Goal: Task Accomplishment & Management: Complete application form

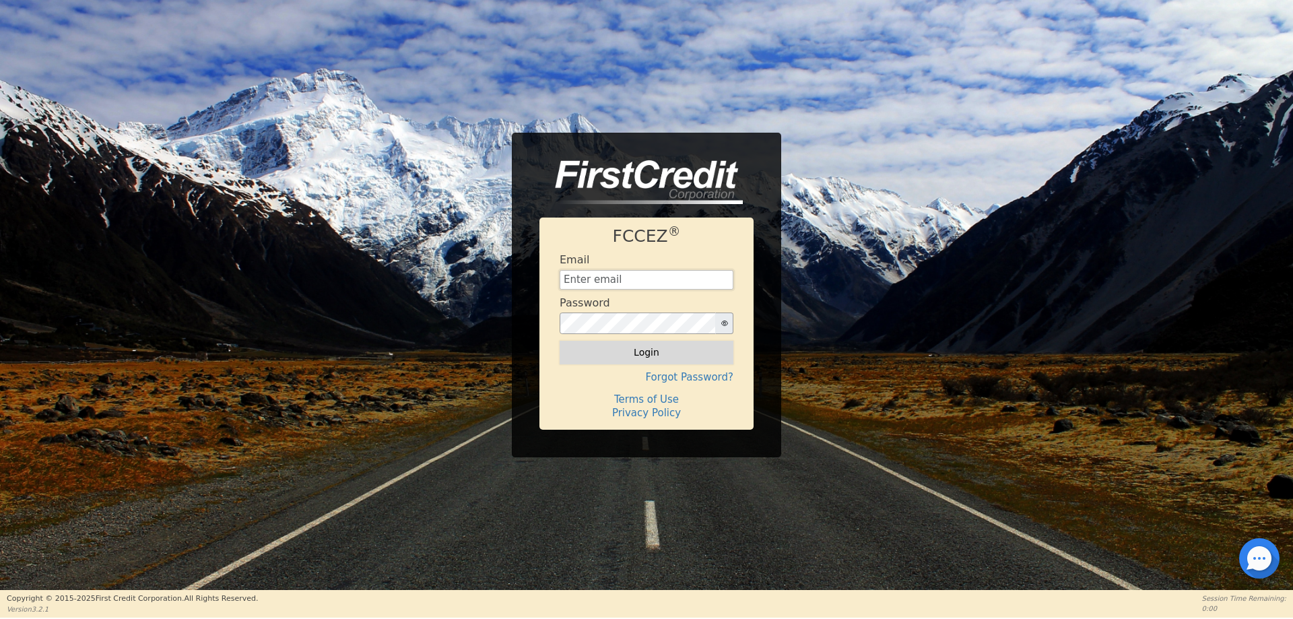
type input "[EMAIL_ADDRESS][DOMAIN_NAME]"
click at [643, 352] on button "Login" at bounding box center [647, 352] width 174 height 23
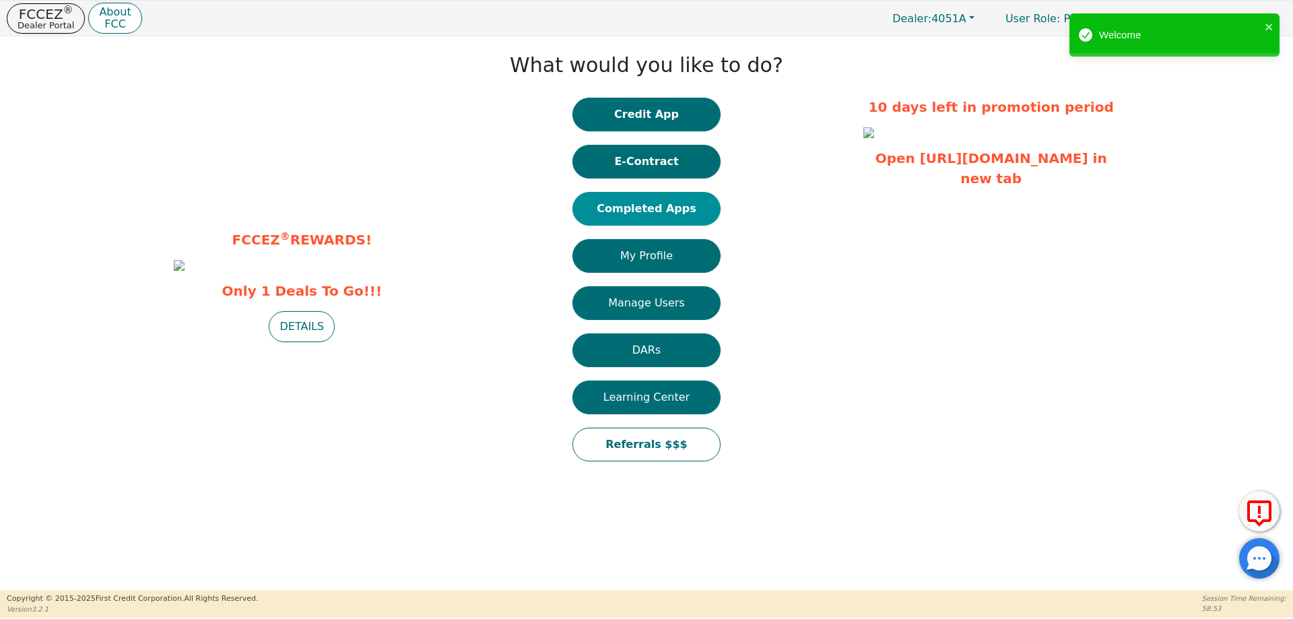
click at [637, 201] on button "Completed Apps" at bounding box center [647, 209] width 148 height 34
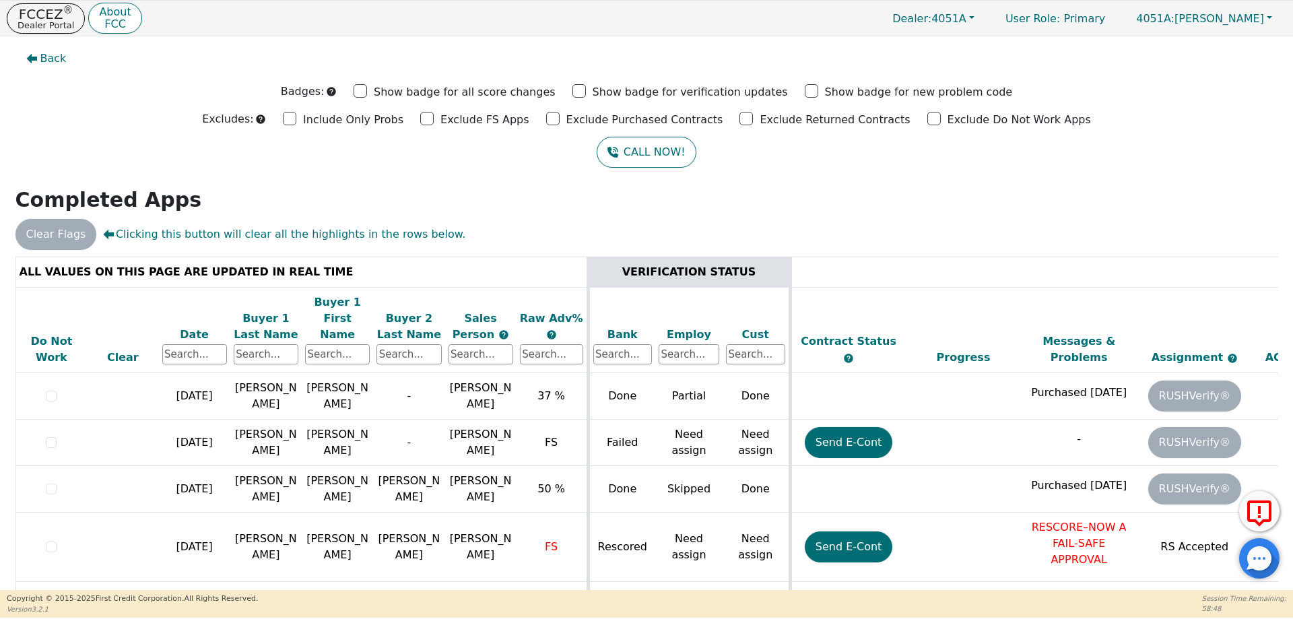
click at [188, 327] on div "Date" at bounding box center [194, 335] width 65 height 16
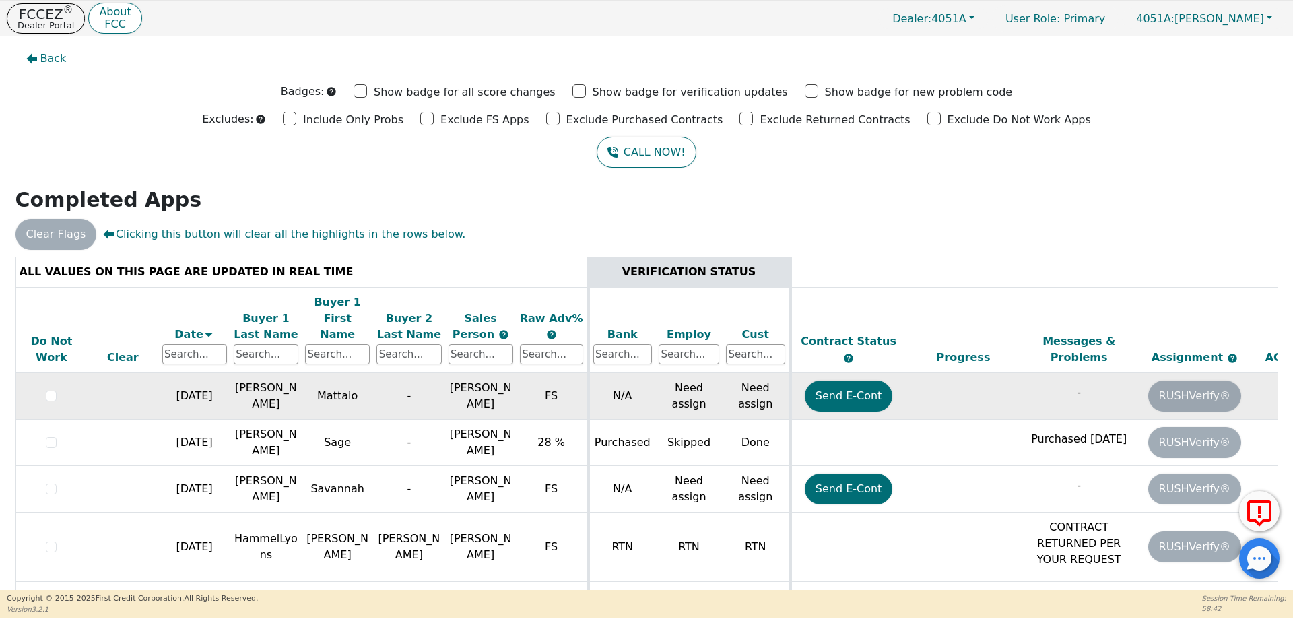
click at [245, 379] on td "[PERSON_NAME]" at bounding box center [265, 396] width 71 height 46
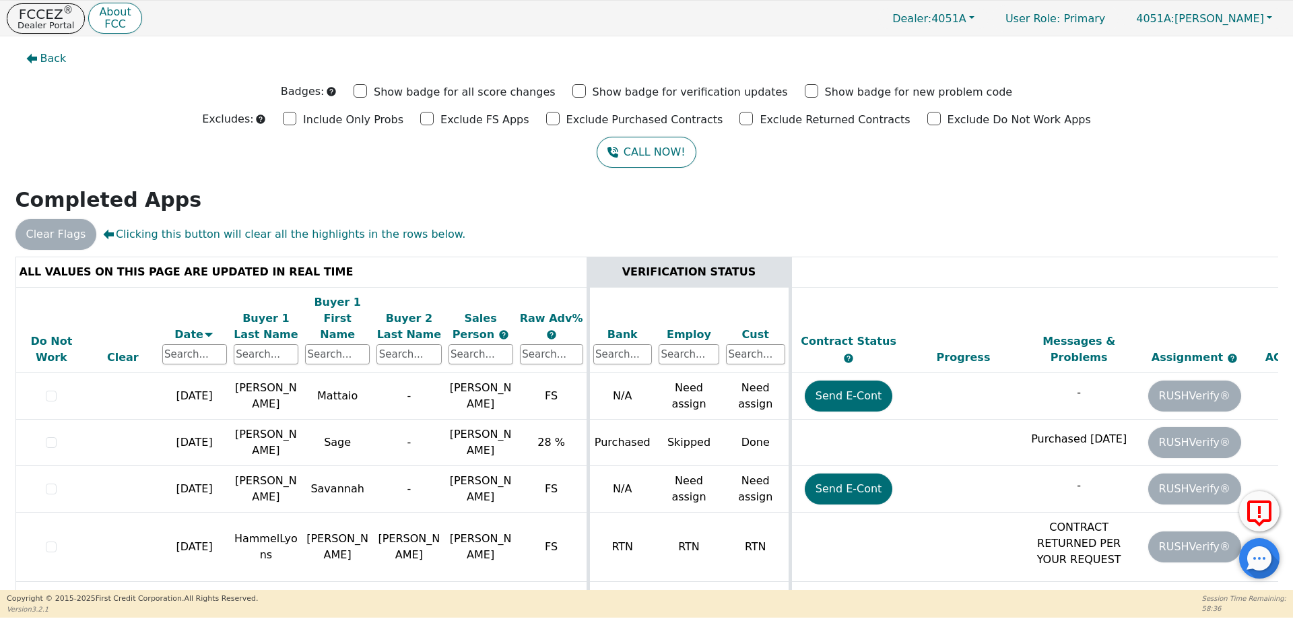
click at [755, 205] on h2 "Completed Apps" at bounding box center [646, 200] width 1263 height 24
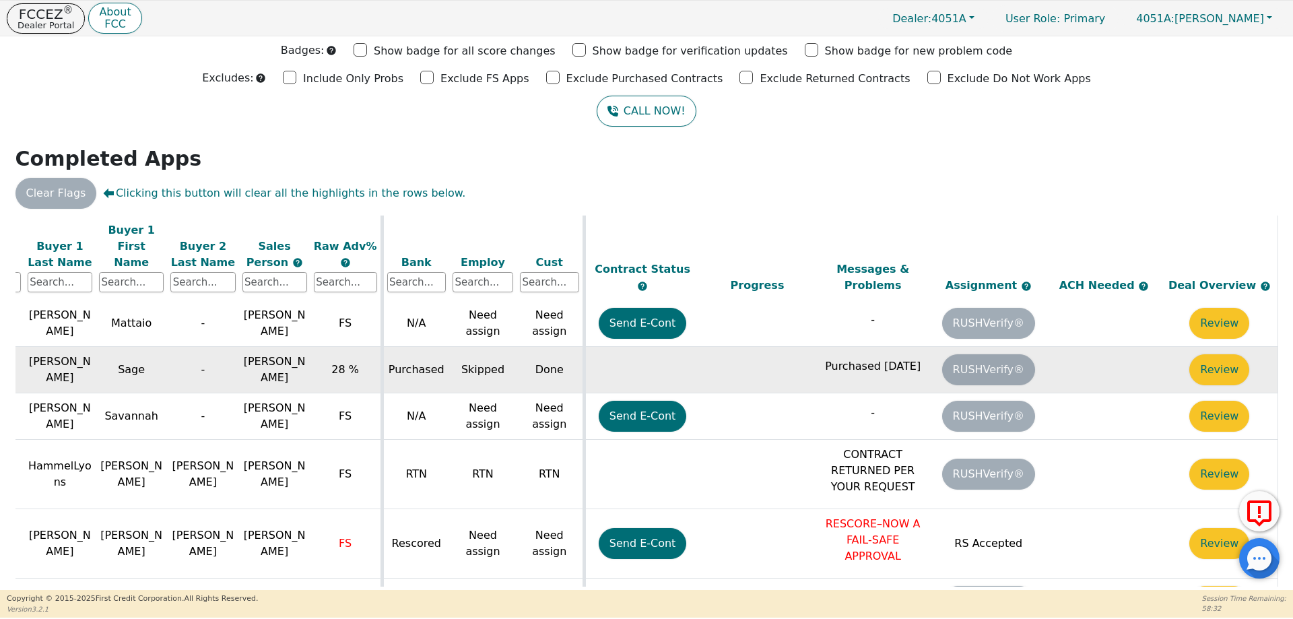
scroll to position [0, 214]
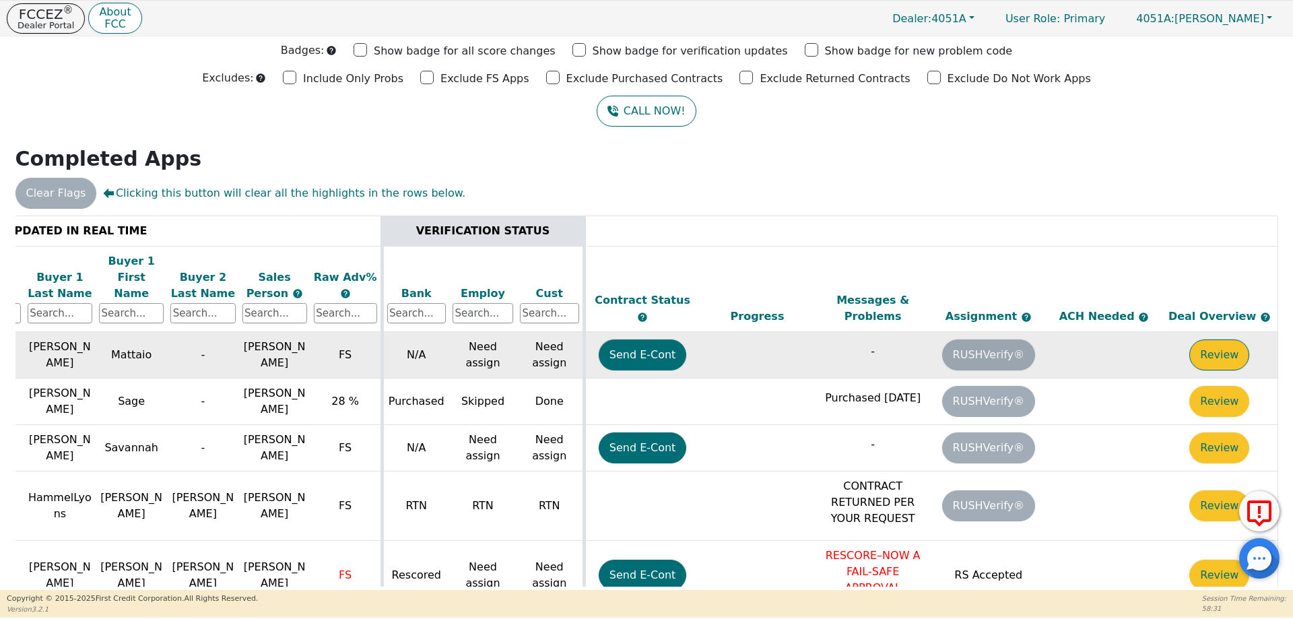
click at [1216, 340] on button "Review" at bounding box center [1220, 355] width 60 height 31
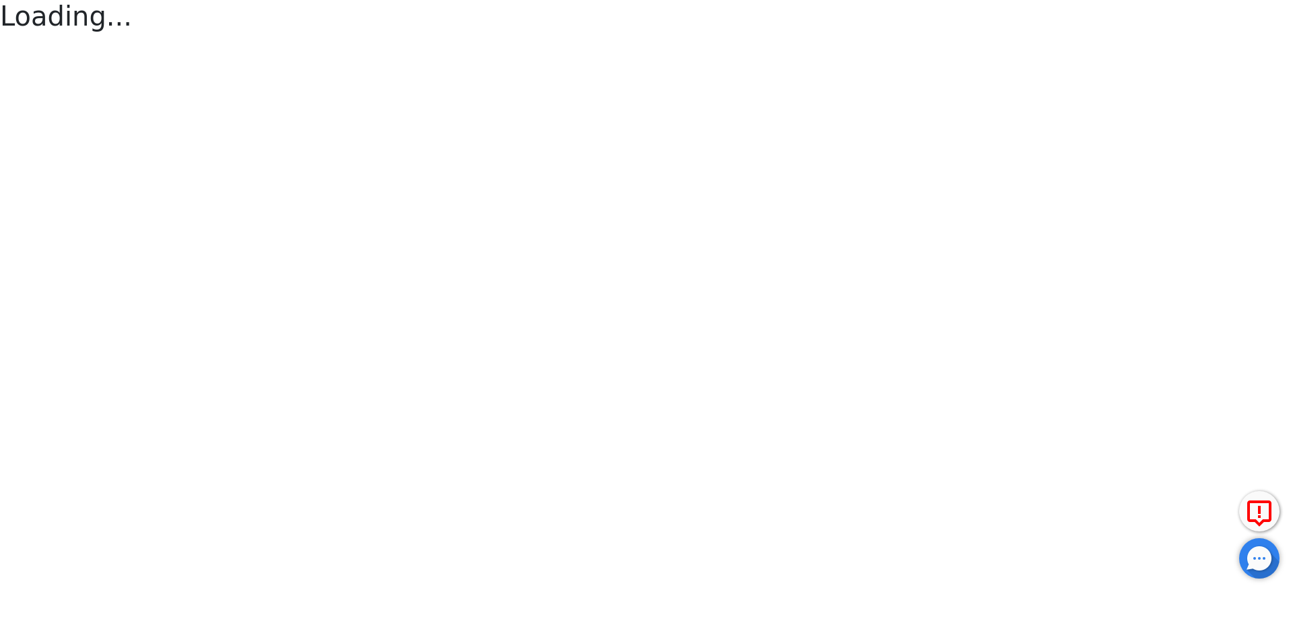
click at [1216, 36] on html "FCCEZ ® Dealer Portal About FCC Dealer: 4051A User Role : Primary 4051A: [PERSO…" at bounding box center [646, 18] width 1293 height 36
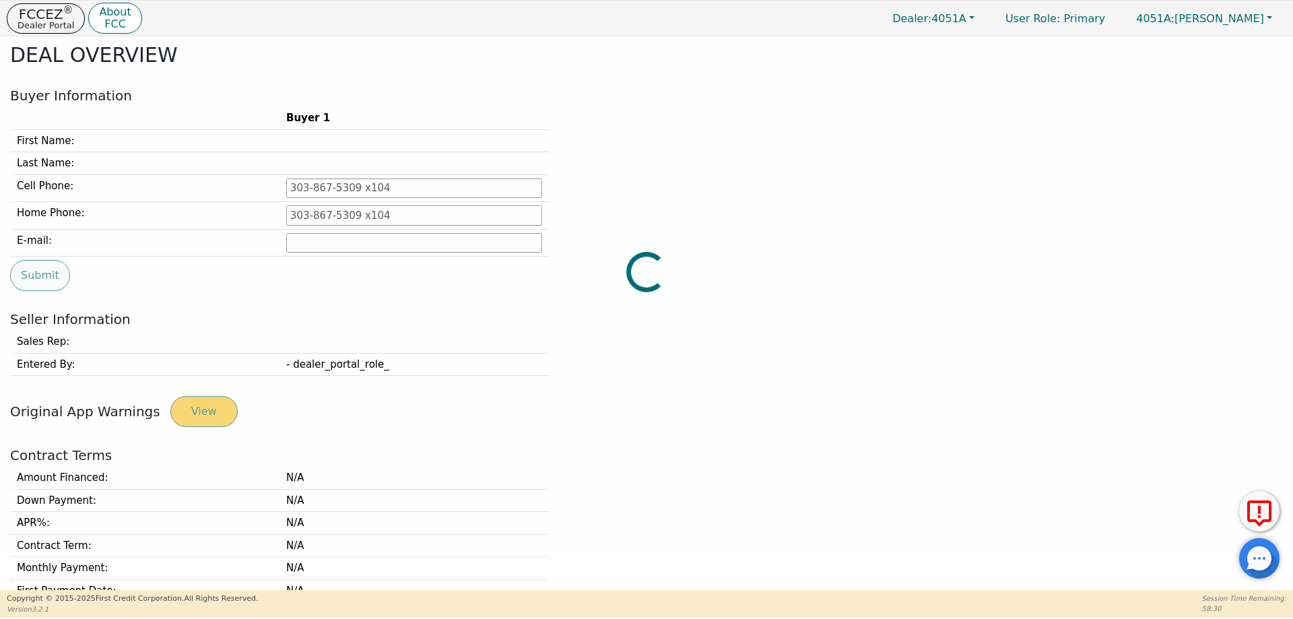
type input "[PHONE_NUMBER]"
type input "[EMAIL_ADDRESS][DOMAIN_NAME]"
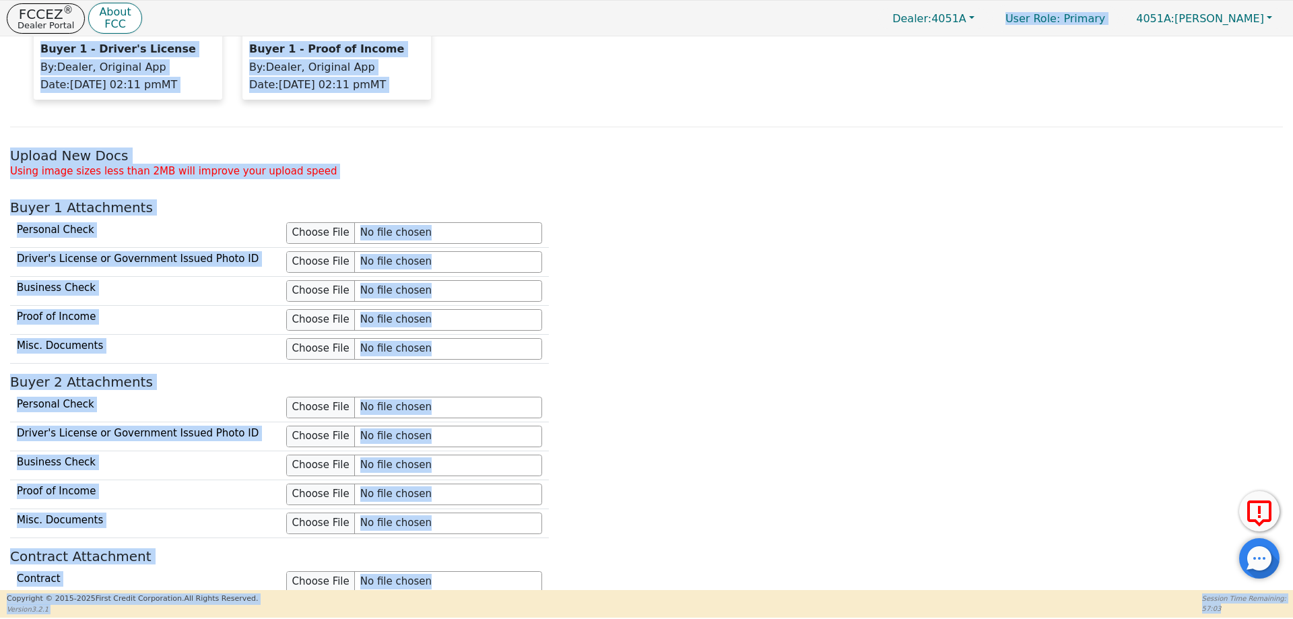
scroll to position [1119, 0]
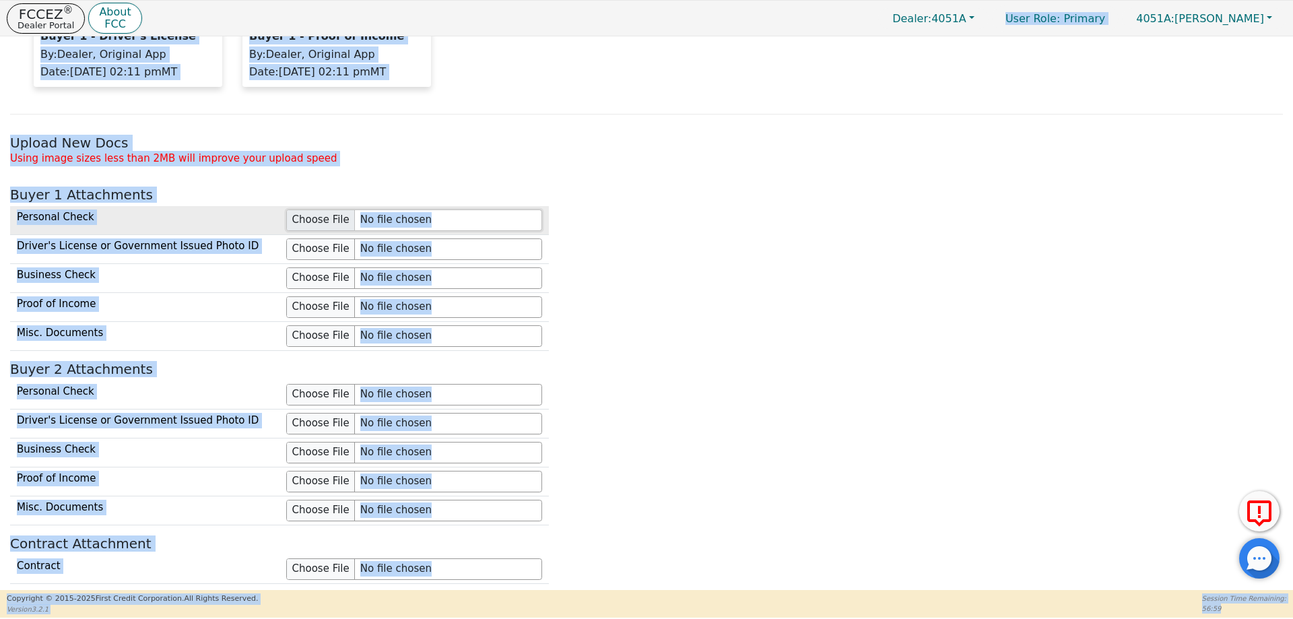
click at [306, 218] on input "file" at bounding box center [414, 221] width 256 height 22
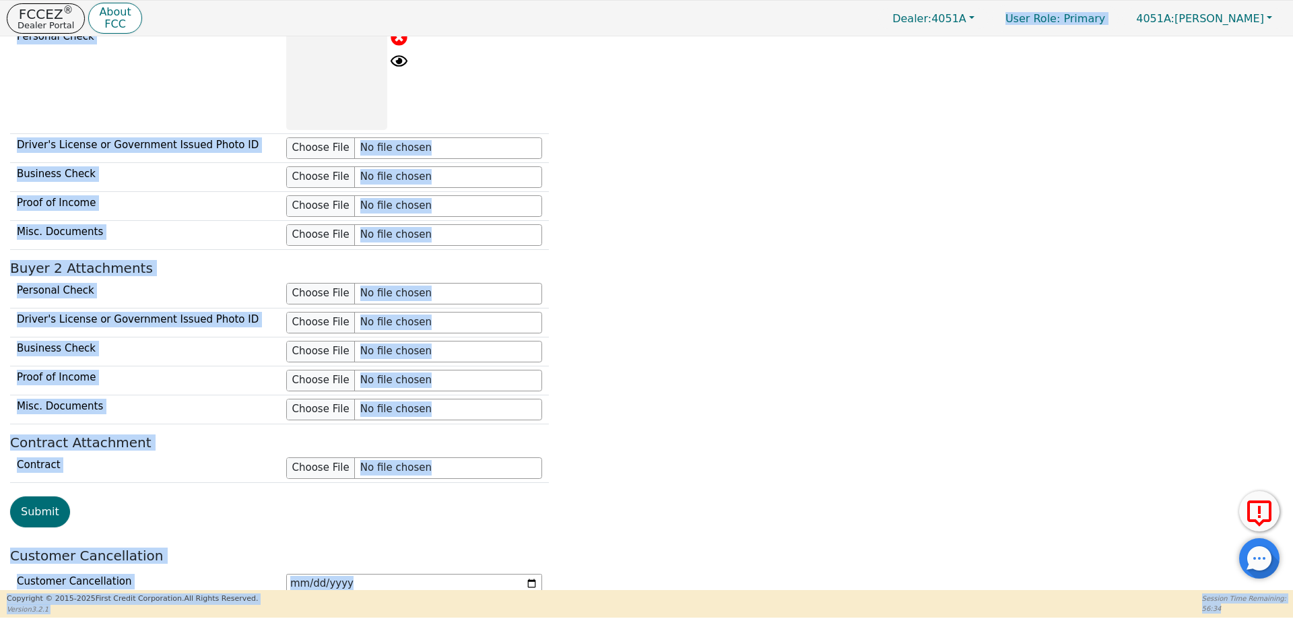
scroll to position [1409, 0]
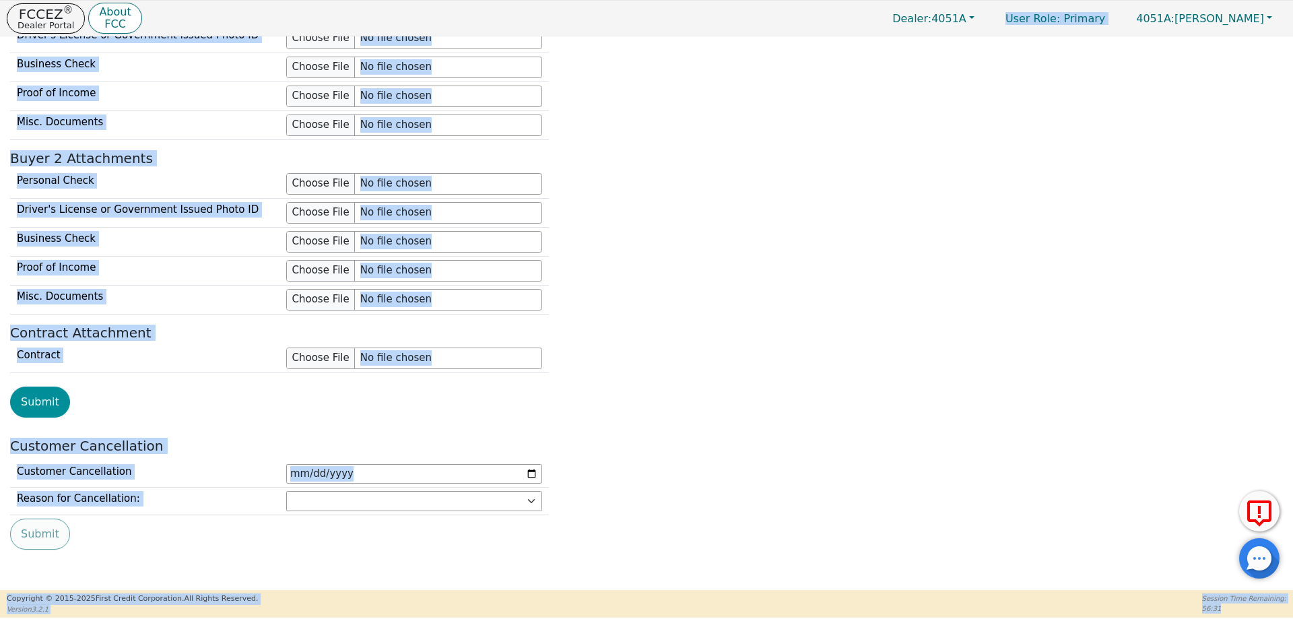
click at [30, 397] on button "Submit" at bounding box center [40, 402] width 60 height 31
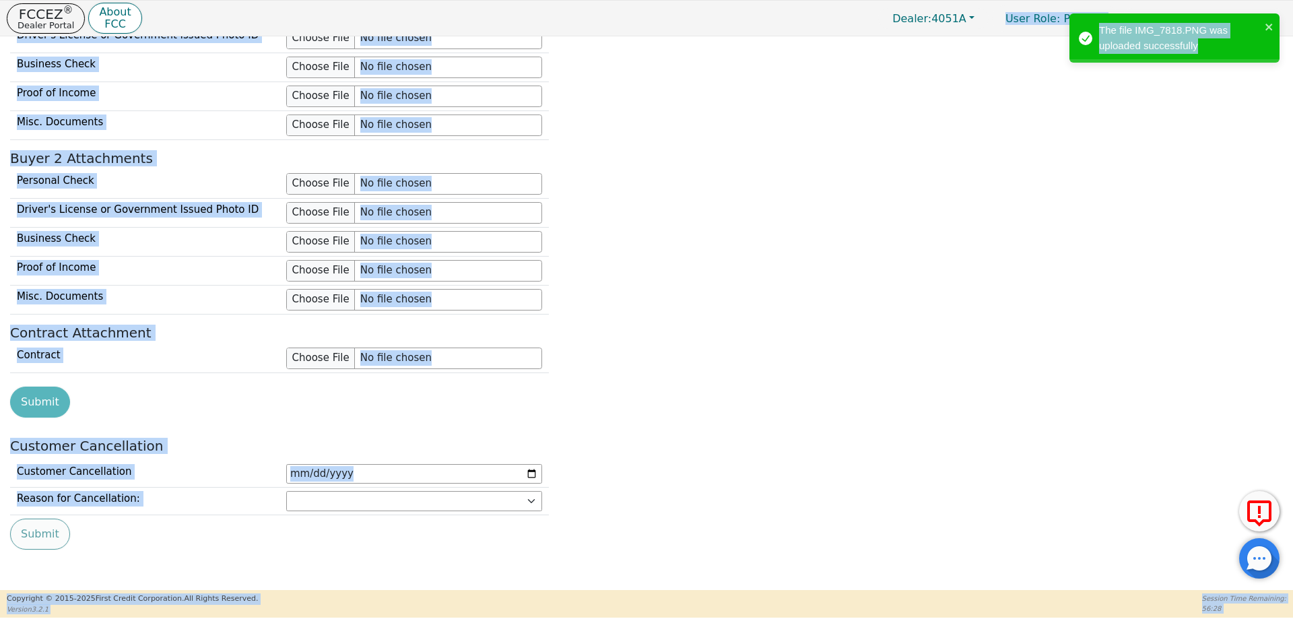
scroll to position [1330, 0]
click at [1268, 20] on button "close" at bounding box center [1269, 26] width 9 height 15
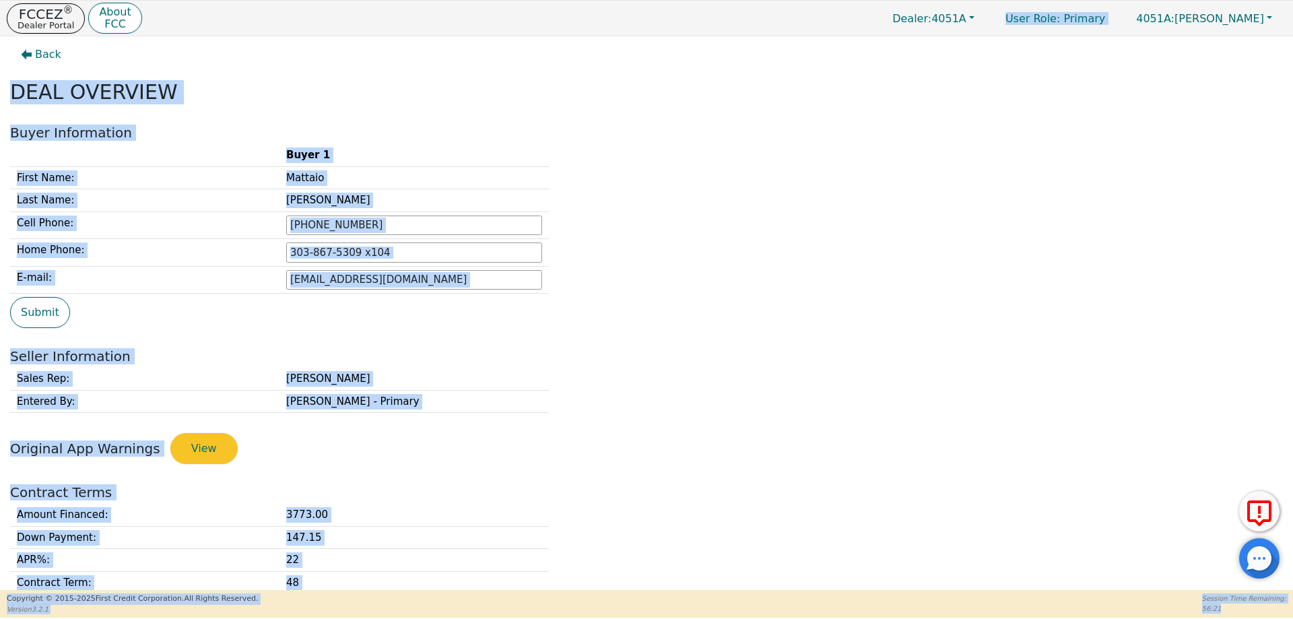
scroll to position [0, 0]
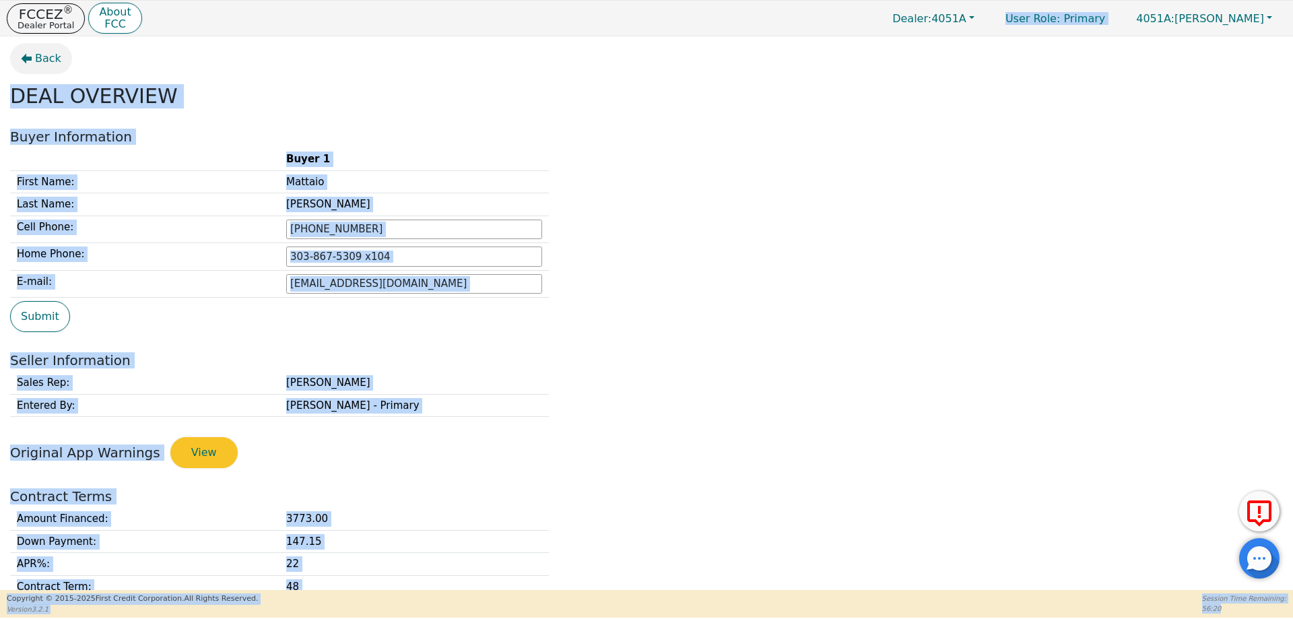
click at [40, 49] on button "Back" at bounding box center [41, 58] width 62 height 31
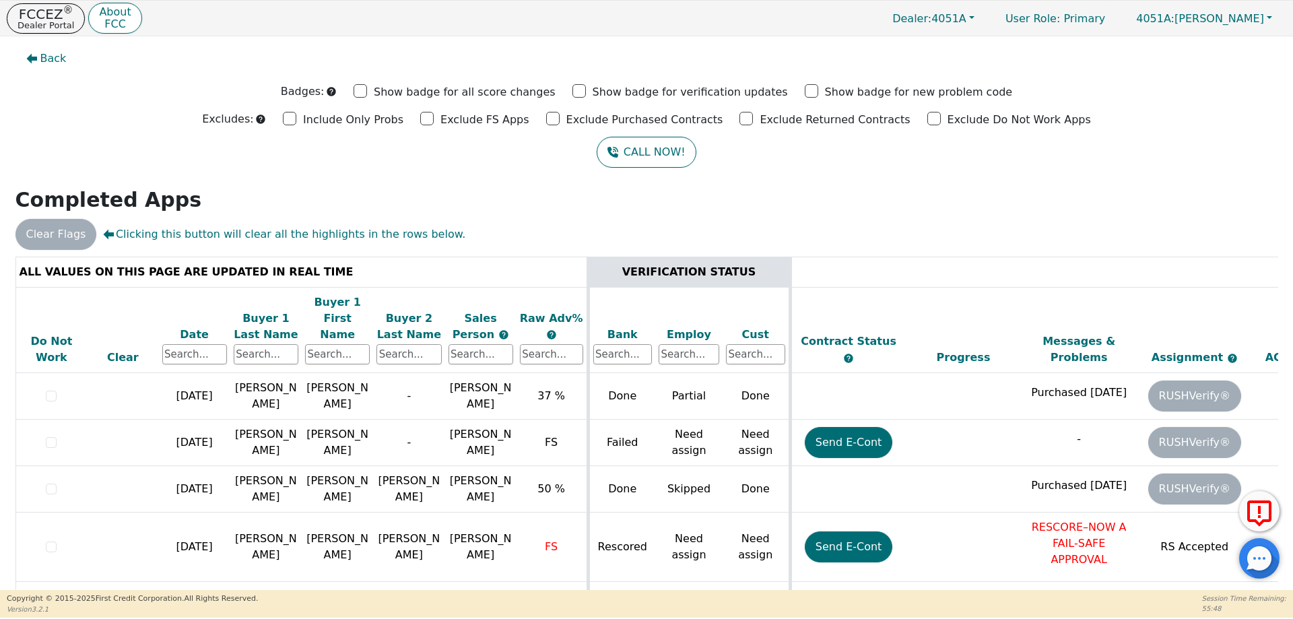
click at [183, 327] on div "Date" at bounding box center [194, 335] width 65 height 16
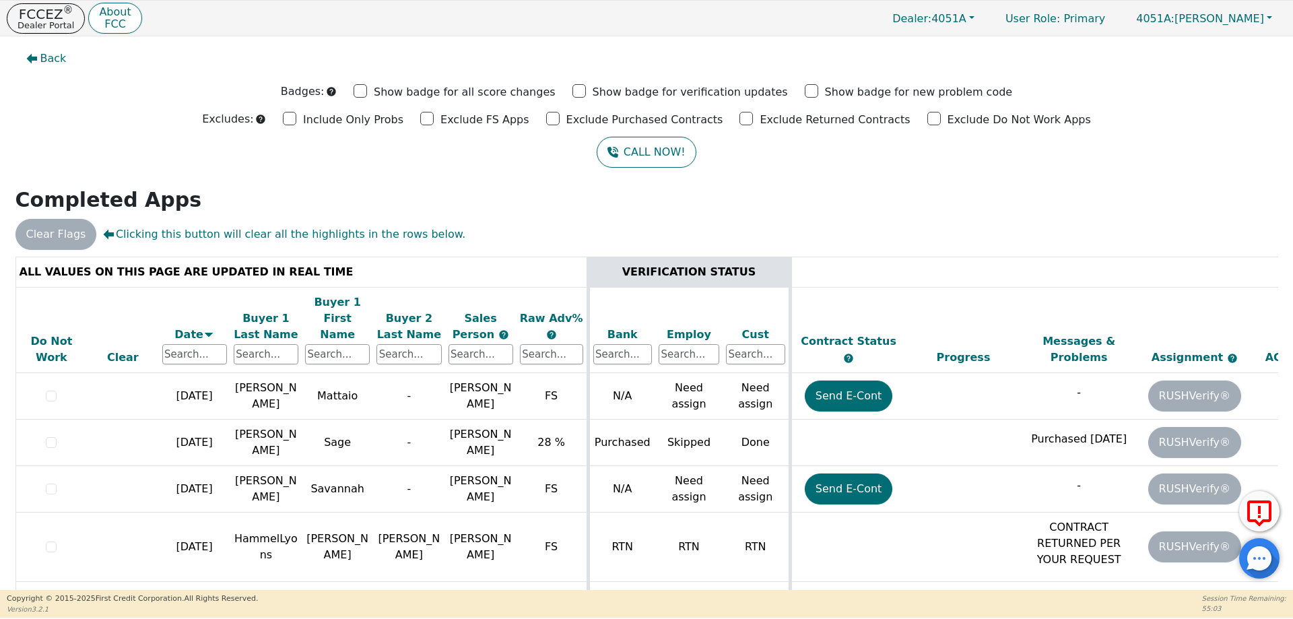
click at [562, 197] on h2 "Completed Apps" at bounding box center [646, 200] width 1263 height 24
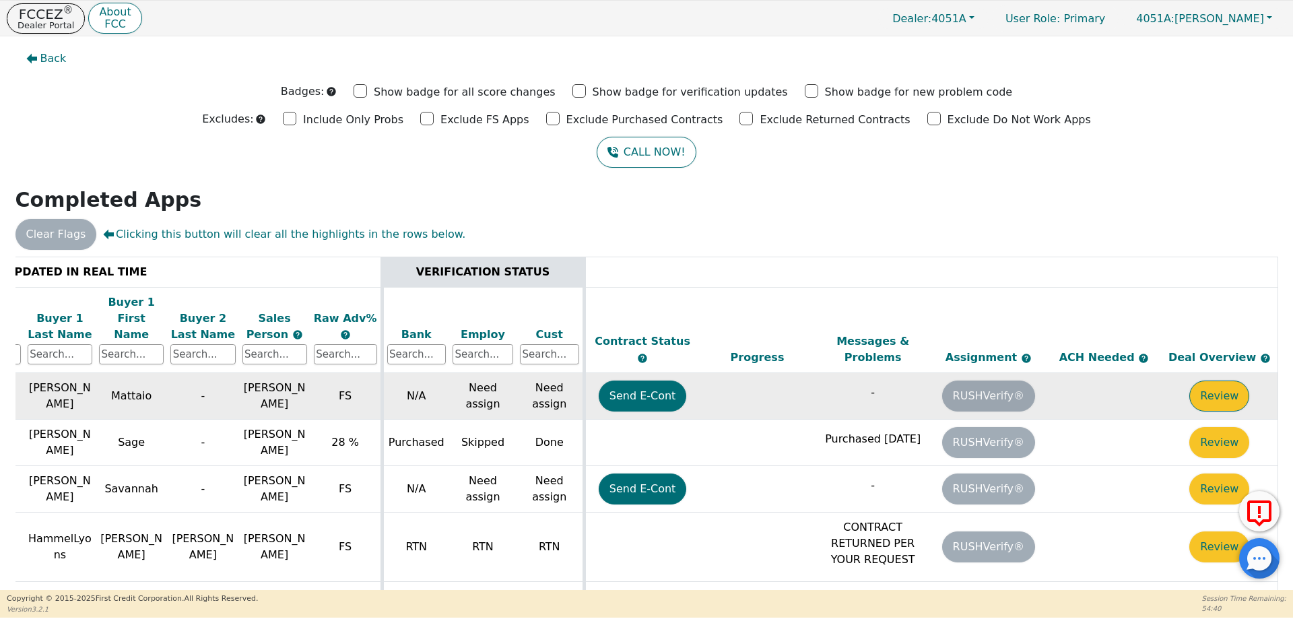
click at [1215, 383] on button "Review" at bounding box center [1220, 396] width 60 height 31
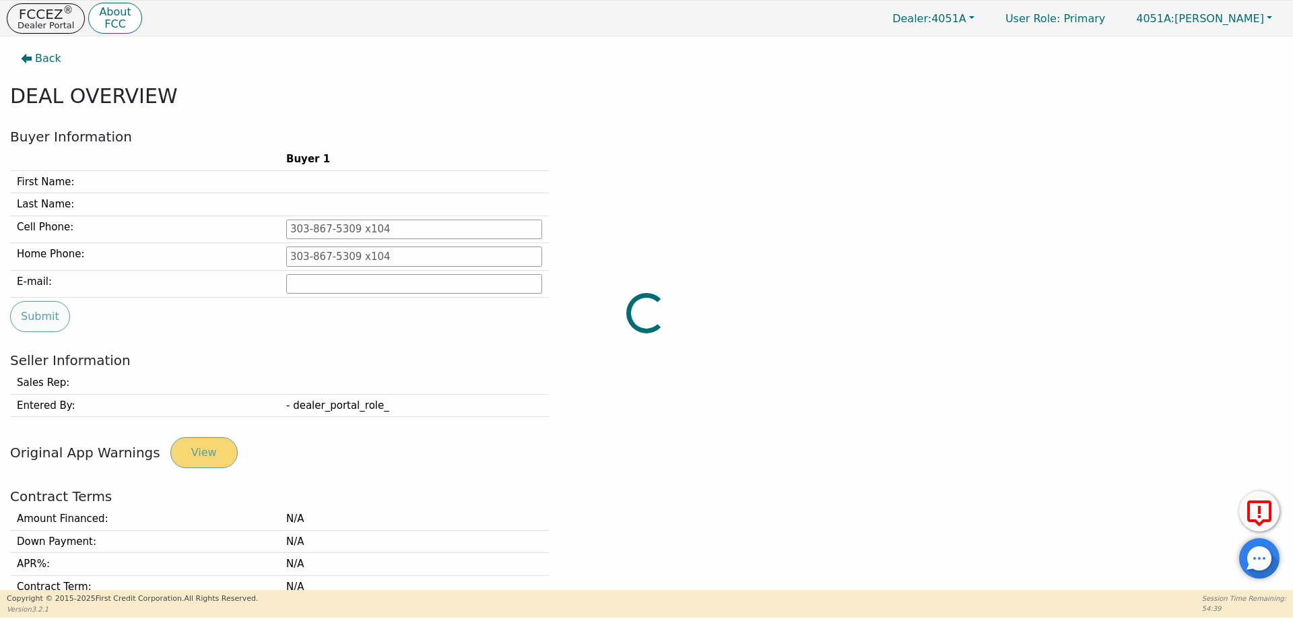
type input "[PHONE_NUMBER]"
type input "[EMAIL_ADDRESS][DOMAIN_NAME]"
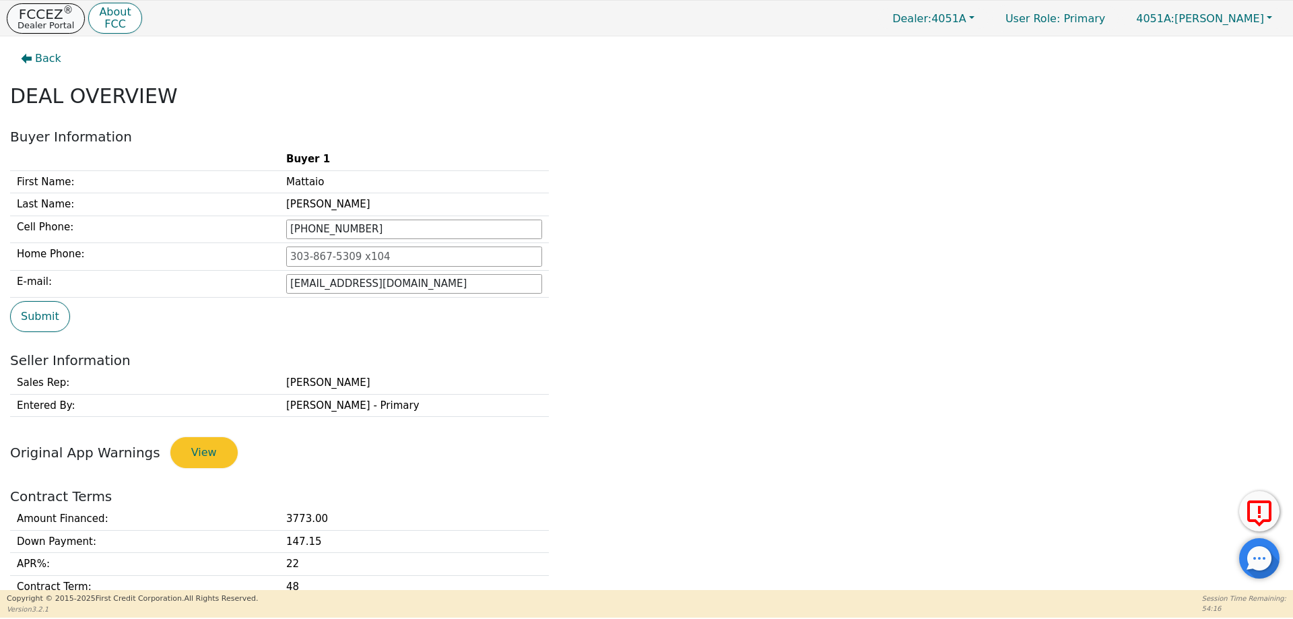
click at [30, 18] on p "FCCEZ ®" at bounding box center [46, 13] width 57 height 13
